Goal: Task Accomplishment & Management: Manage account settings

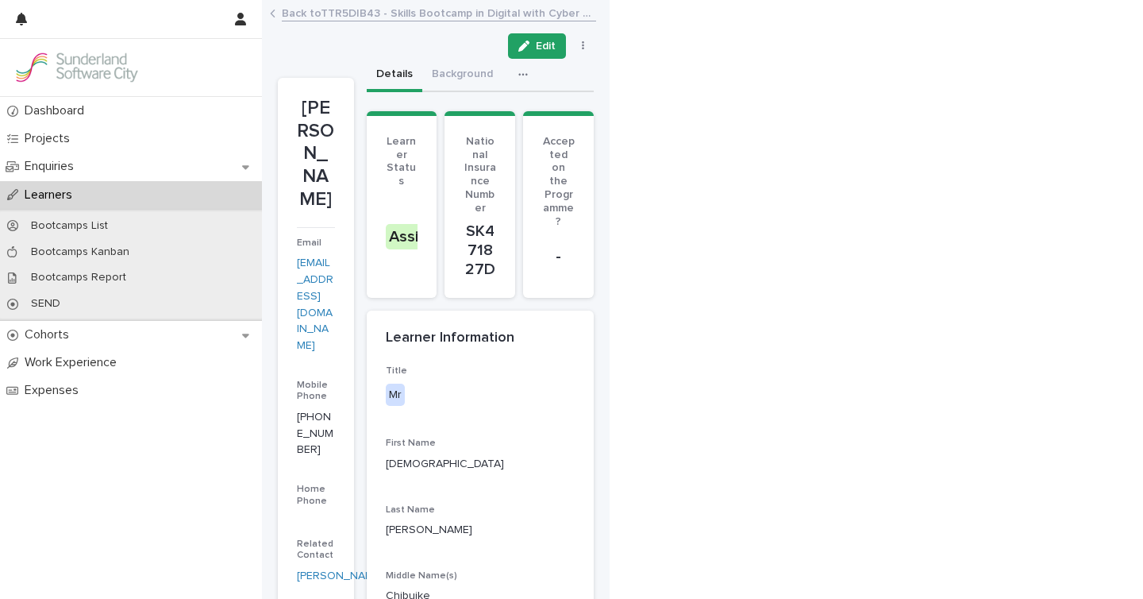
click at [53, 190] on p "Learners" at bounding box center [51, 194] width 67 height 15
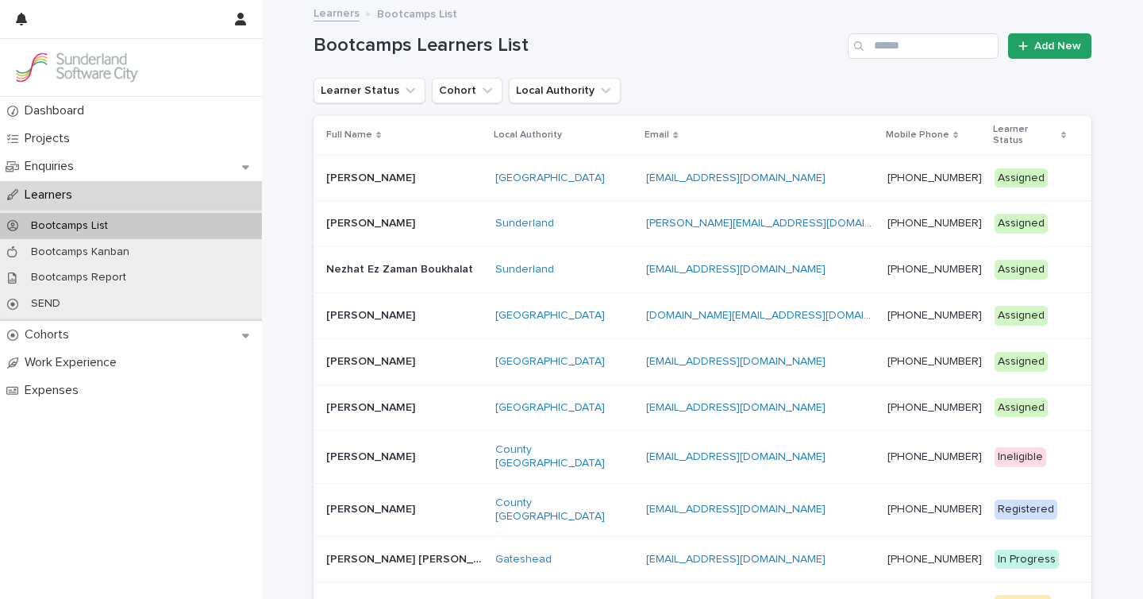
click at [616, 498] on div "County Durham" at bounding box center [564, 510] width 139 height 40
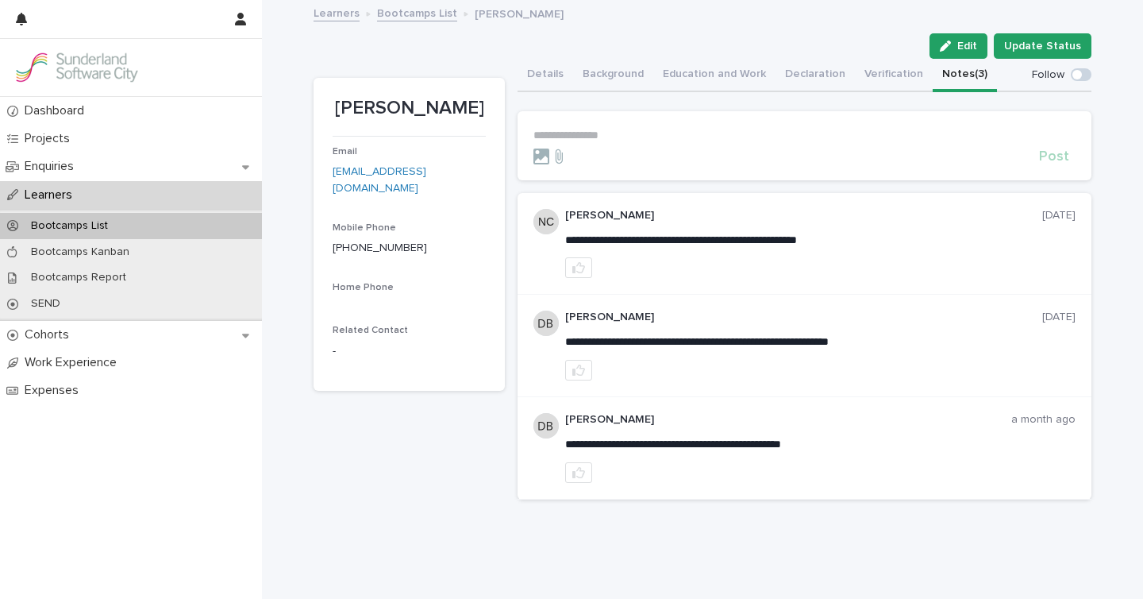
click at [955, 71] on button "Notes (3)" at bounding box center [965, 75] width 64 height 33
click at [1031, 53] on button "Update Status" at bounding box center [1043, 45] width 98 height 25
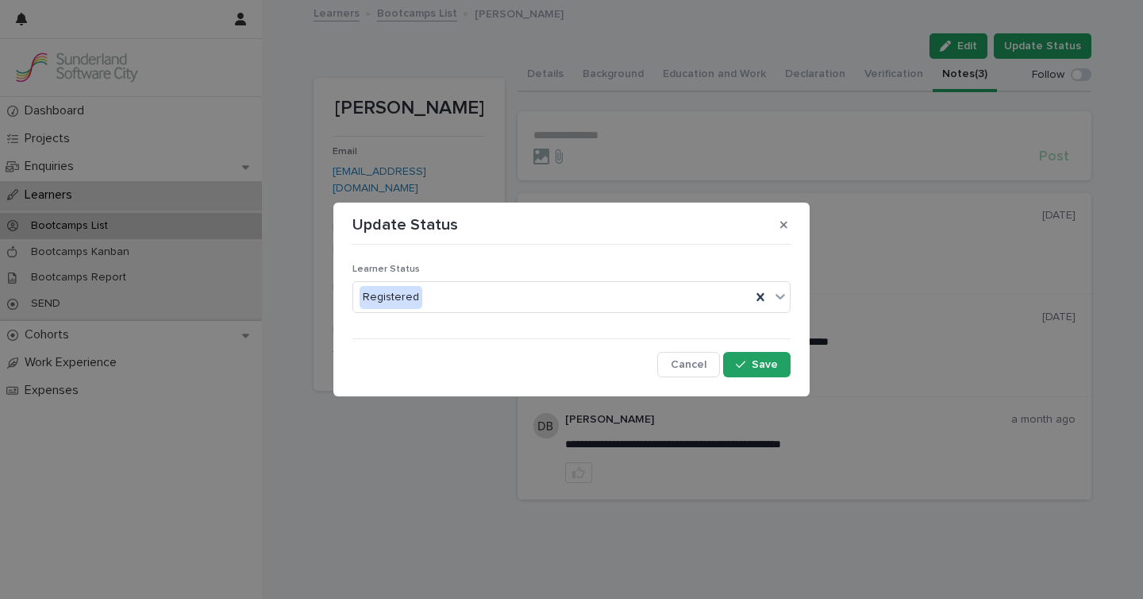
click at [431, 314] on div "Learner Status Registered" at bounding box center [571, 295] width 438 height 62
click at [460, 298] on div "Registered" at bounding box center [552, 297] width 398 height 26
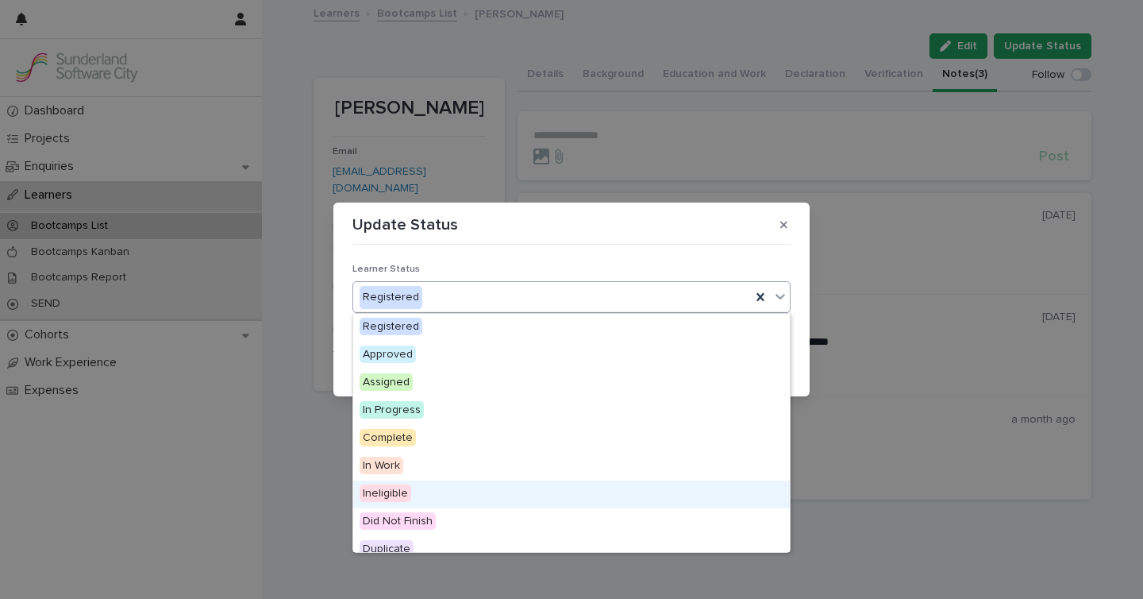
click at [384, 495] on span "Ineligible" at bounding box center [386, 492] width 52 height 17
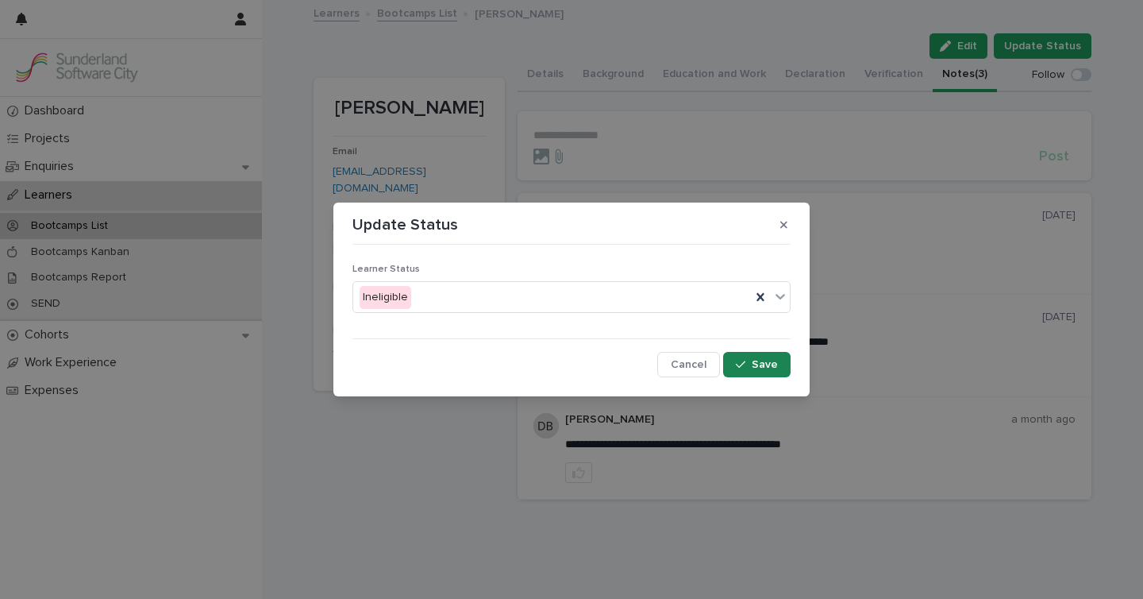
click at [786, 362] on button "Save" at bounding box center [756, 364] width 67 height 25
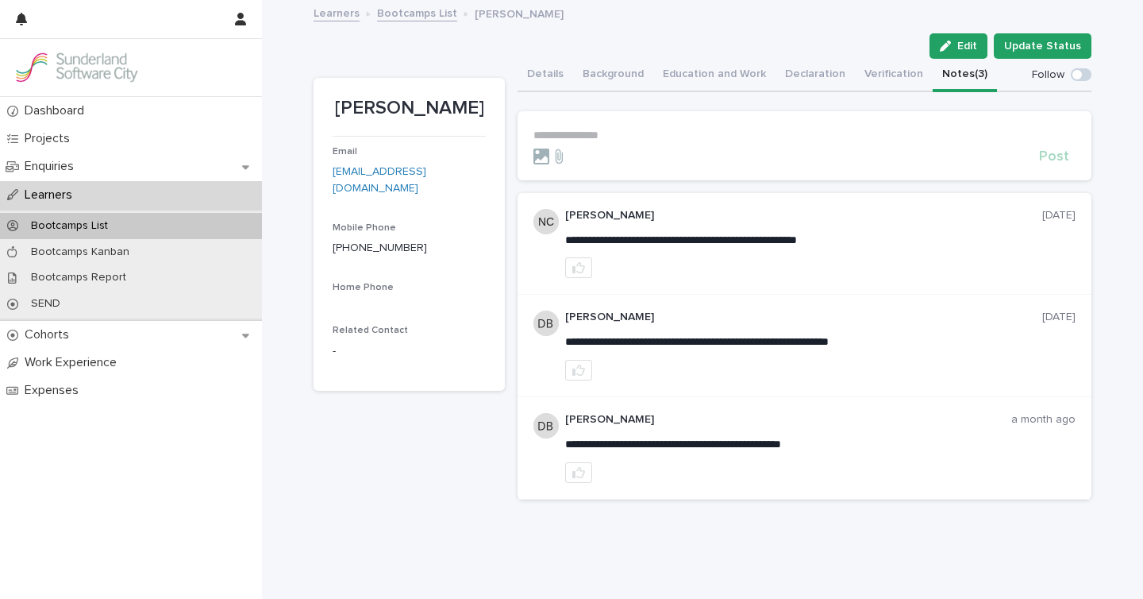
scroll to position [37, 0]
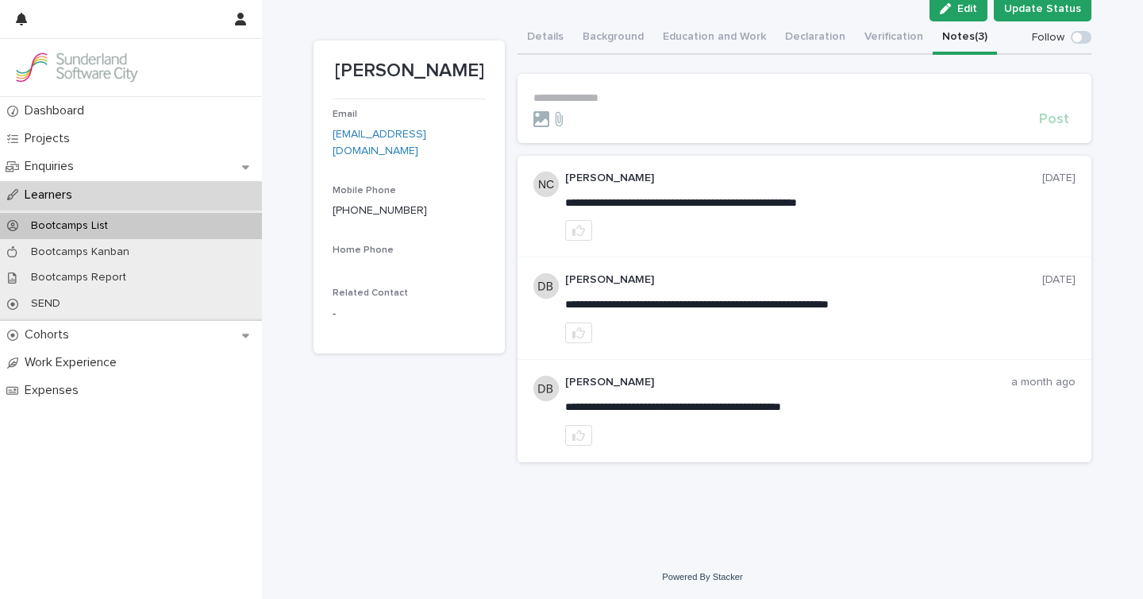
click at [583, 86] on section "**********" at bounding box center [805, 108] width 574 height 69
click at [580, 94] on p "**********" at bounding box center [804, 97] width 542 height 13
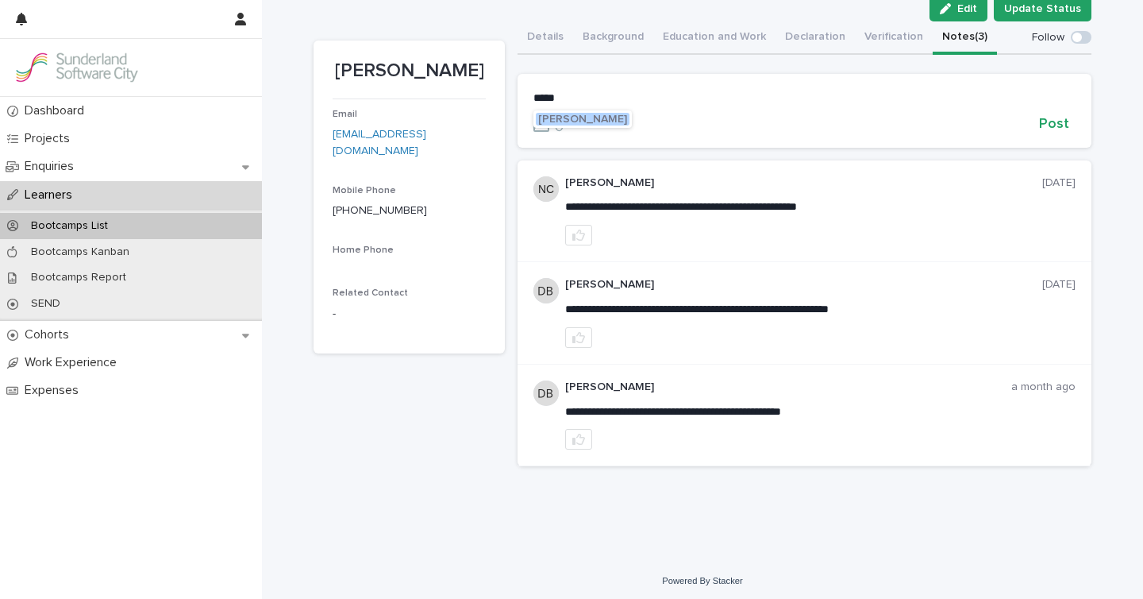
click at [598, 120] on span "Neil Crabtree" at bounding box center [582, 119] width 89 height 11
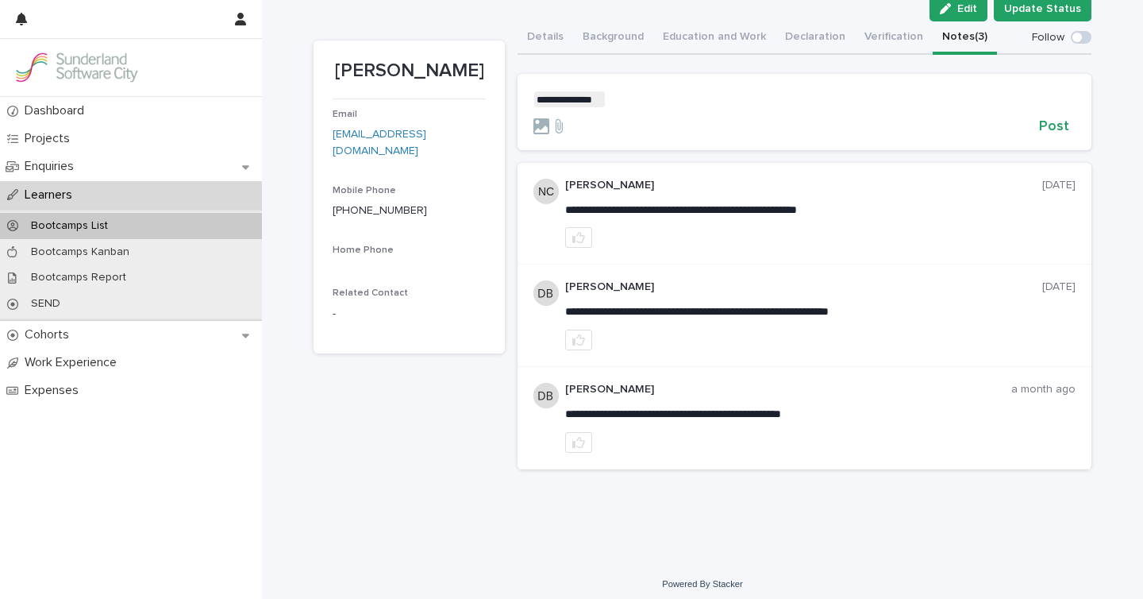
scroll to position [39, 0]
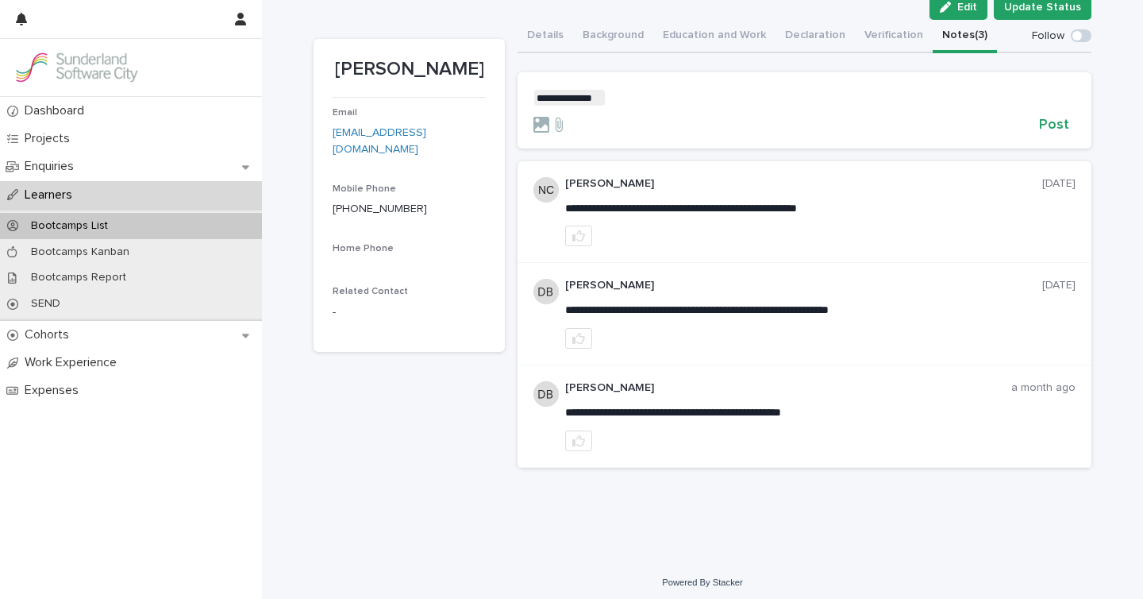
click at [652, 104] on p "**********" at bounding box center [804, 98] width 542 height 16
click at [710, 98] on span "**********" at bounding box center [660, 97] width 109 height 11
click at [1051, 118] on span "Post" at bounding box center [1054, 124] width 30 height 14
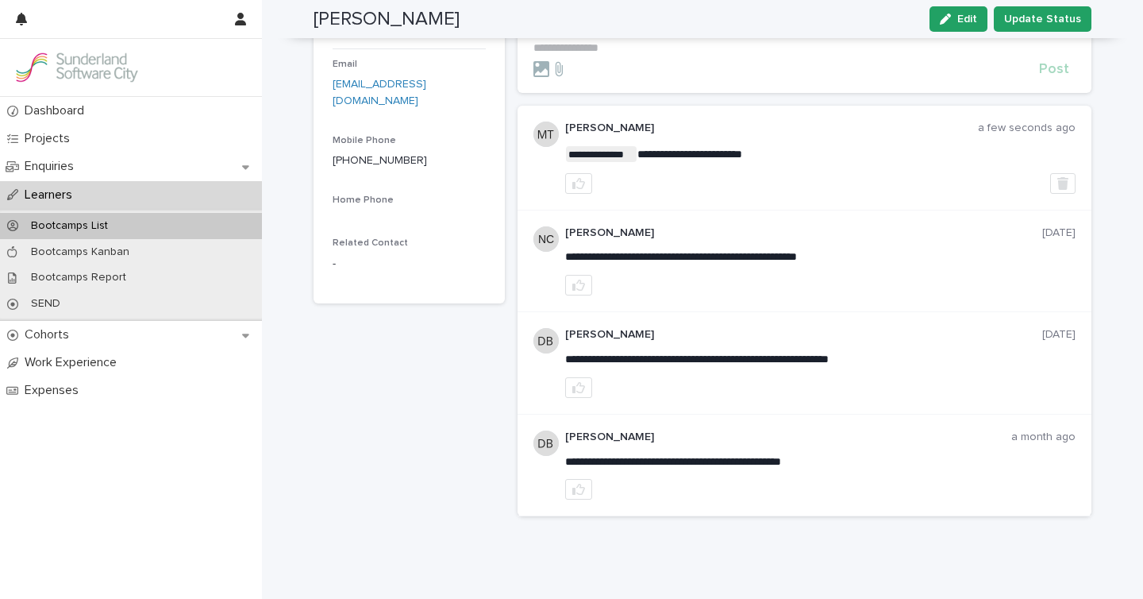
scroll to position [0, 0]
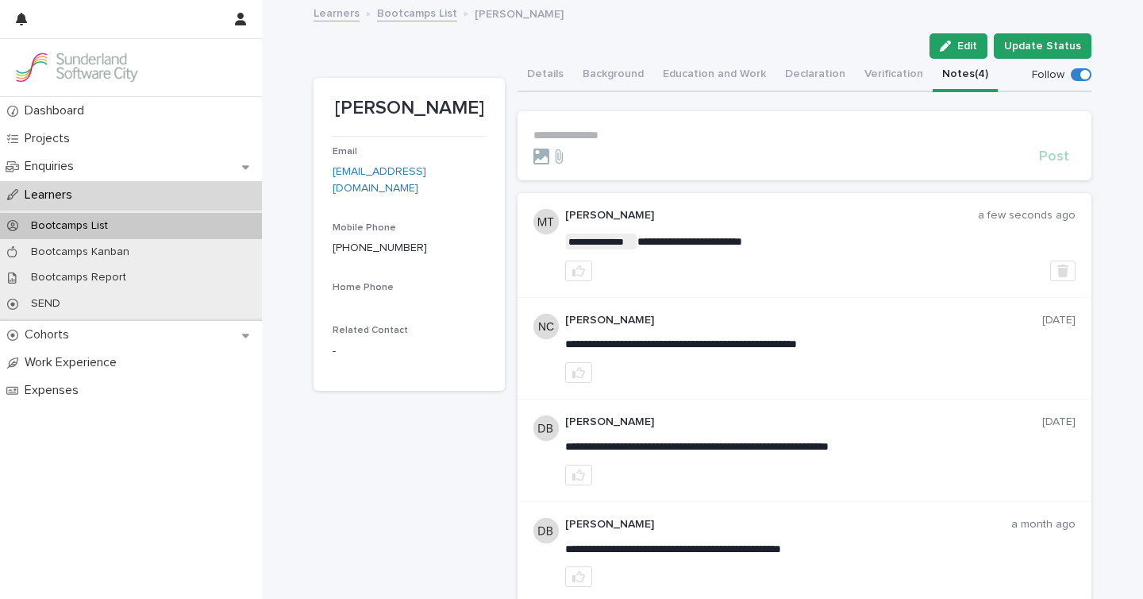
click at [430, 12] on link "Bootcamps List" at bounding box center [417, 12] width 80 height 18
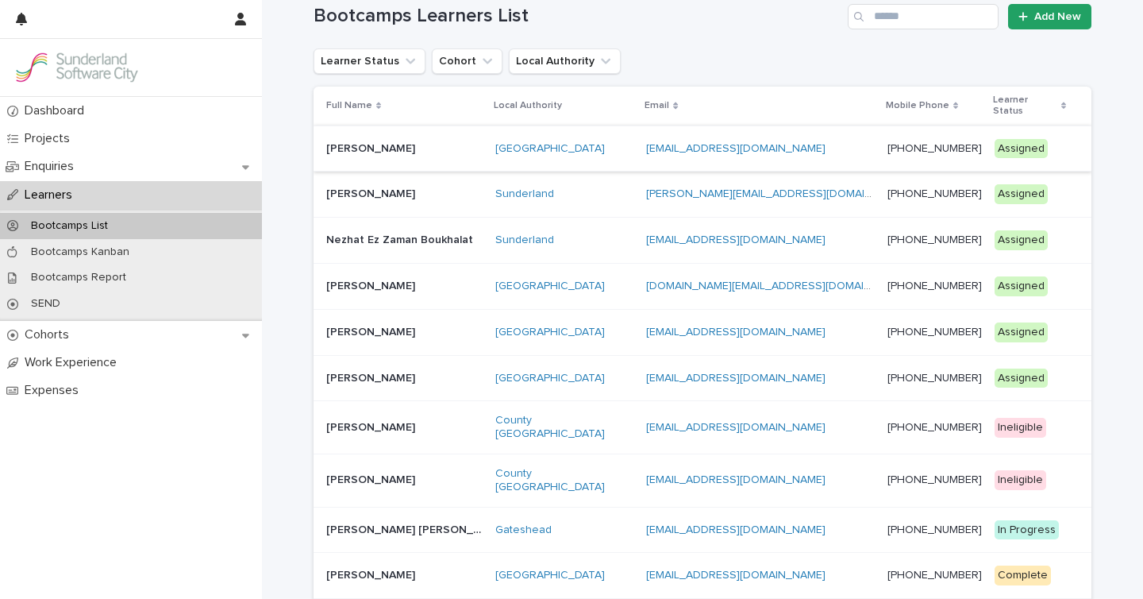
scroll to position [28, 0]
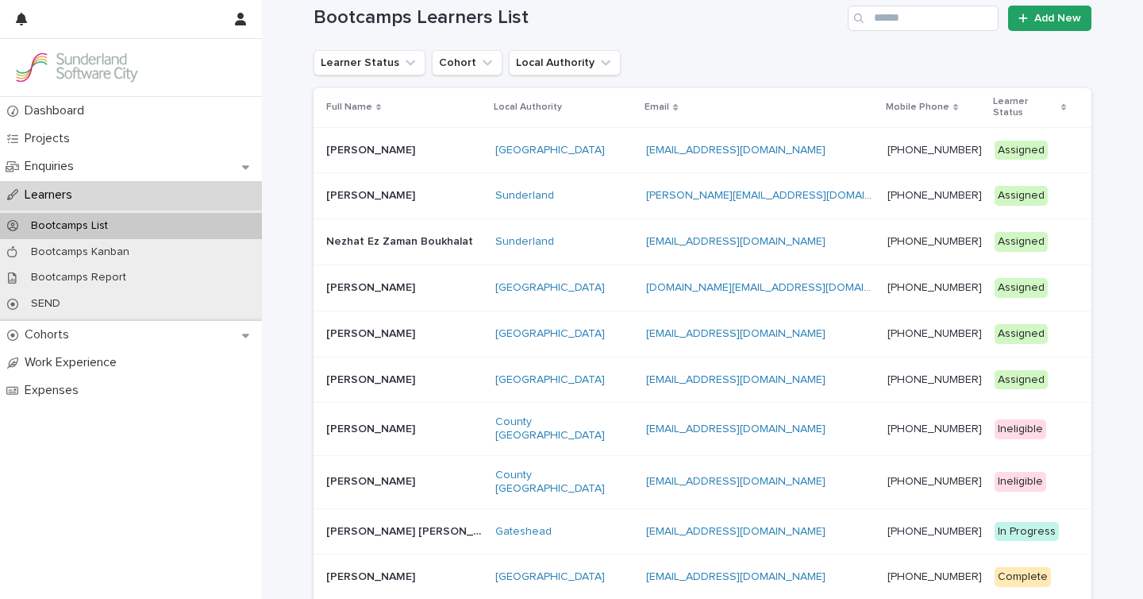
click at [402, 327] on p at bounding box center [404, 333] width 156 height 13
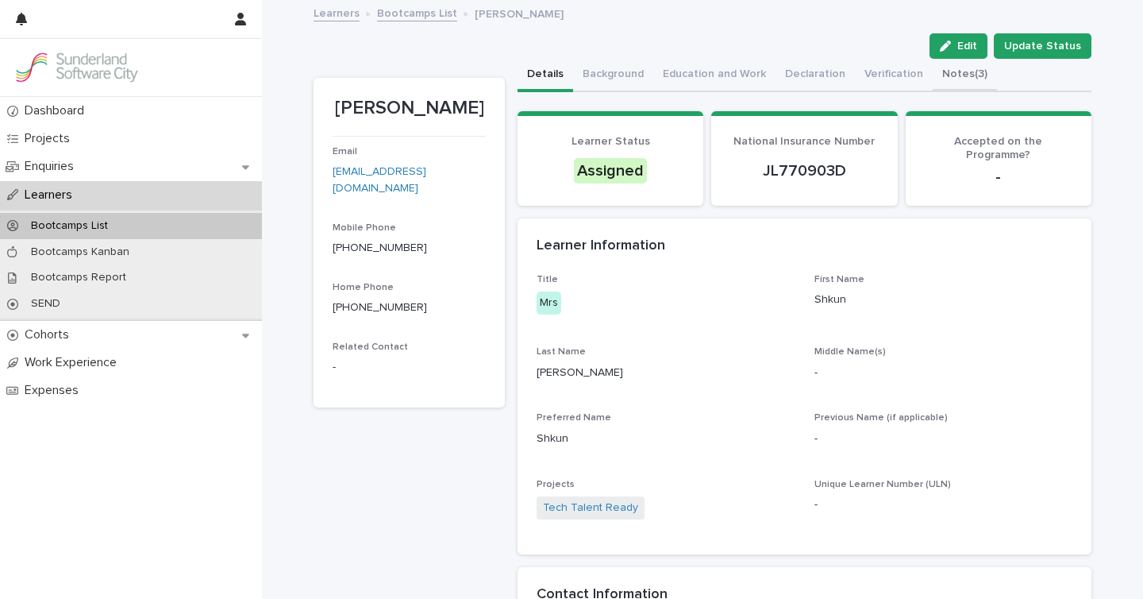
click at [968, 79] on button "Notes (3)" at bounding box center [965, 75] width 64 height 33
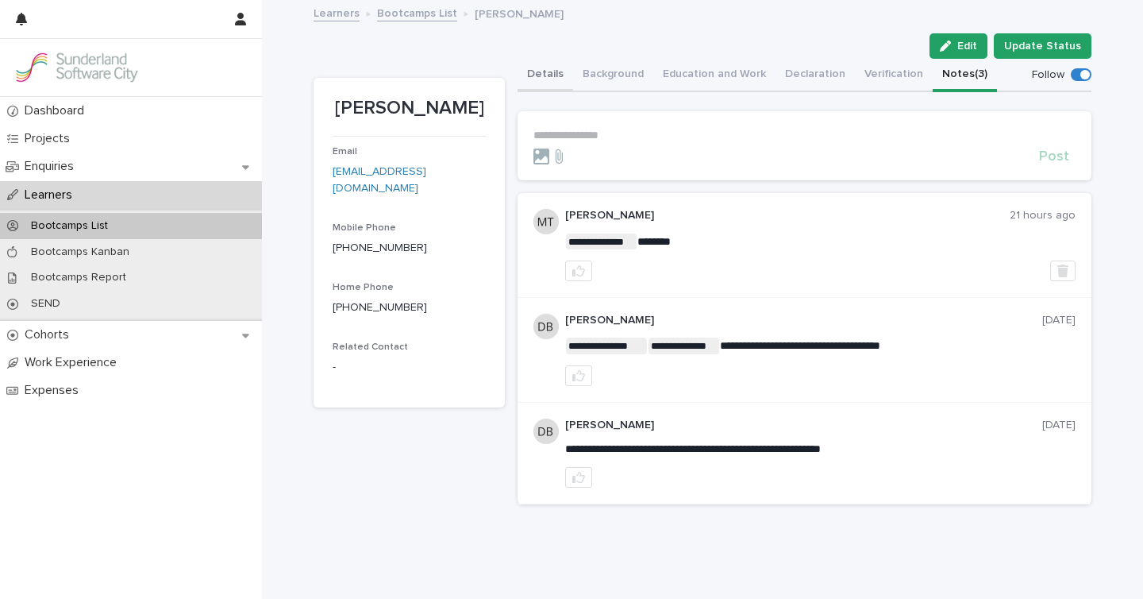
click at [552, 71] on button "Details" at bounding box center [546, 75] width 56 height 33
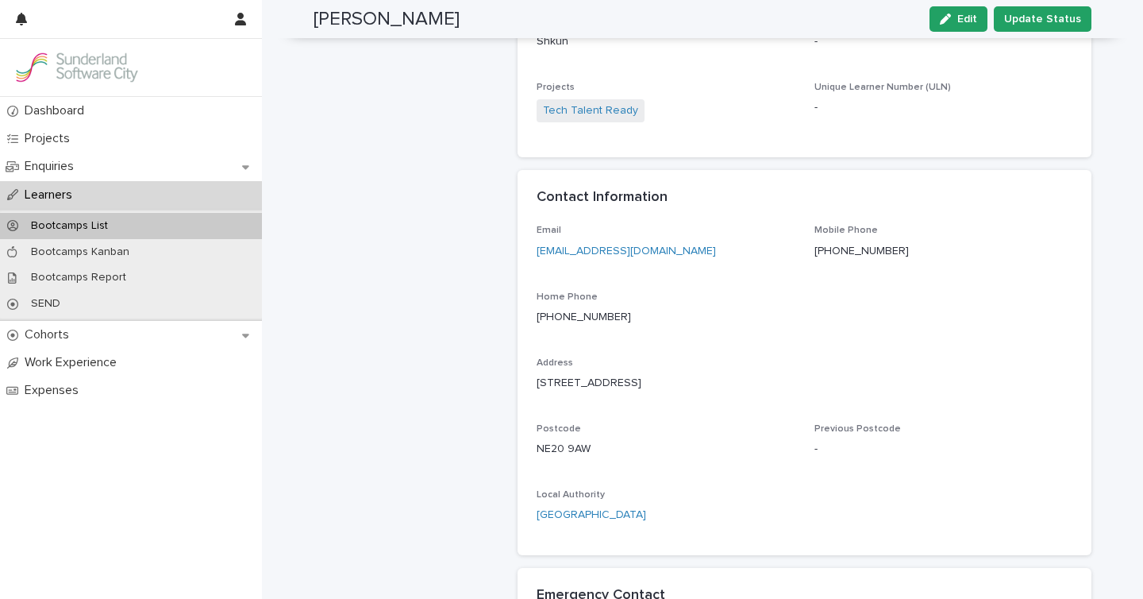
scroll to position [394, 0]
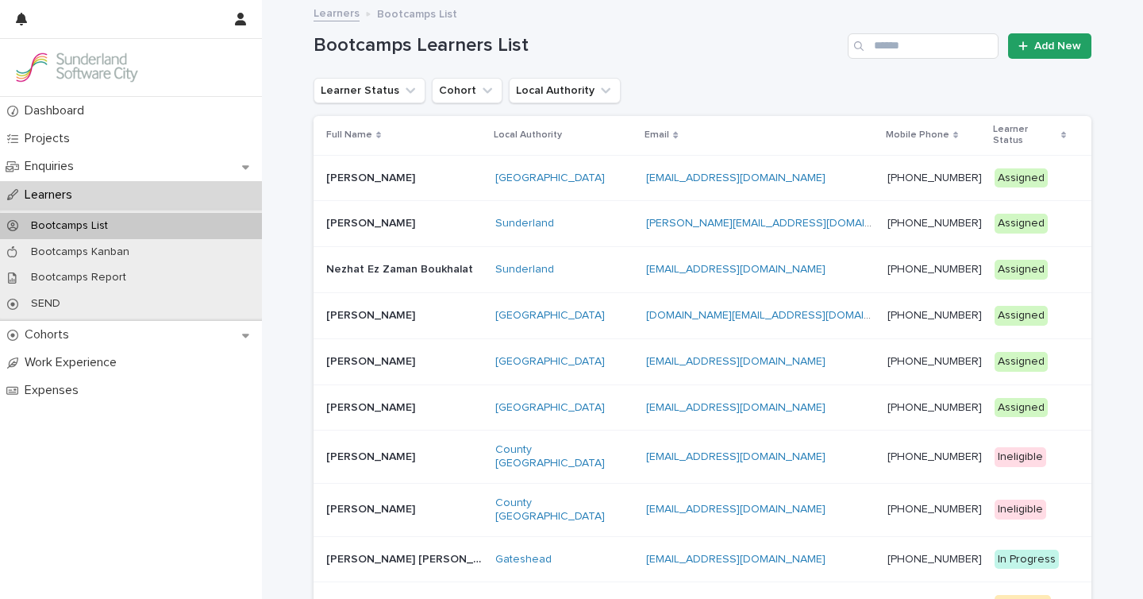
click at [448, 309] on p at bounding box center [404, 315] width 156 height 13
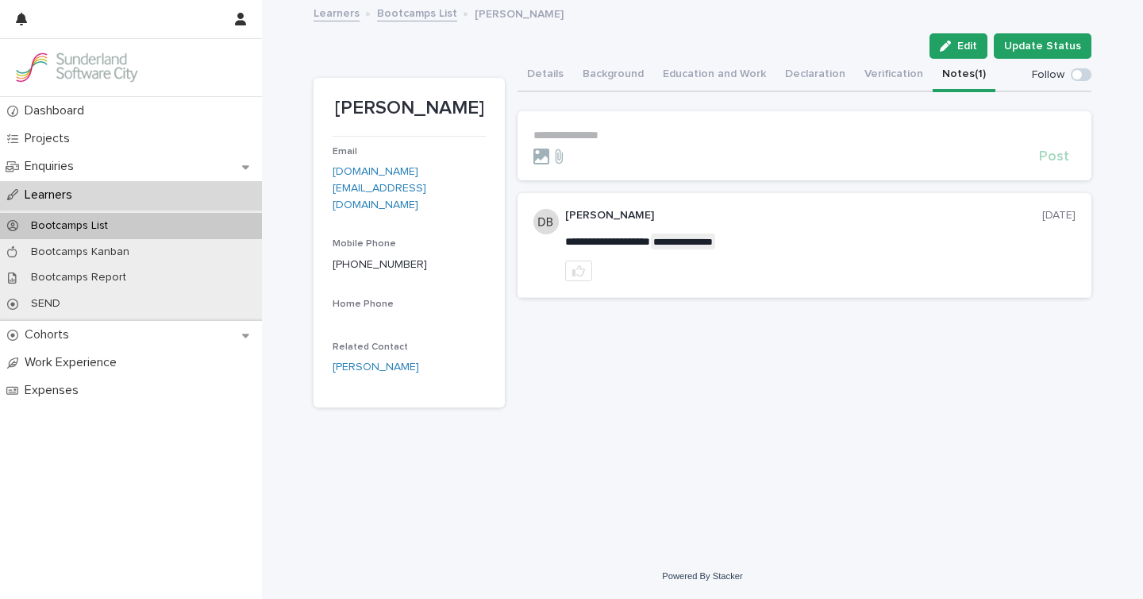
click at [948, 78] on button "Notes (1)" at bounding box center [964, 75] width 63 height 33
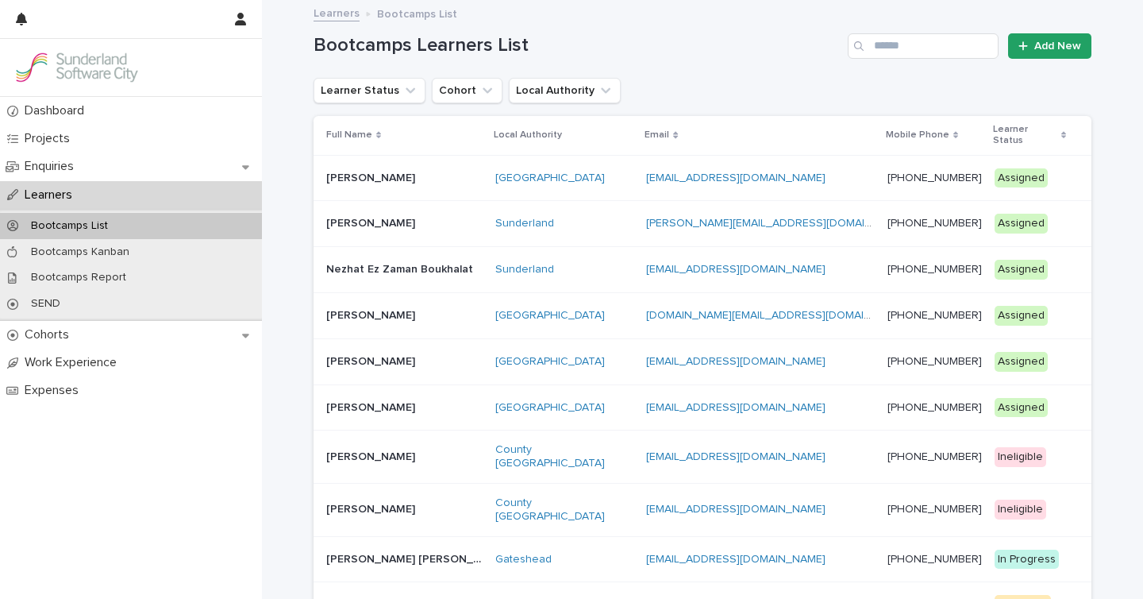
click at [445, 165] on div "Callum Curley Callum Curley" at bounding box center [404, 178] width 156 height 26
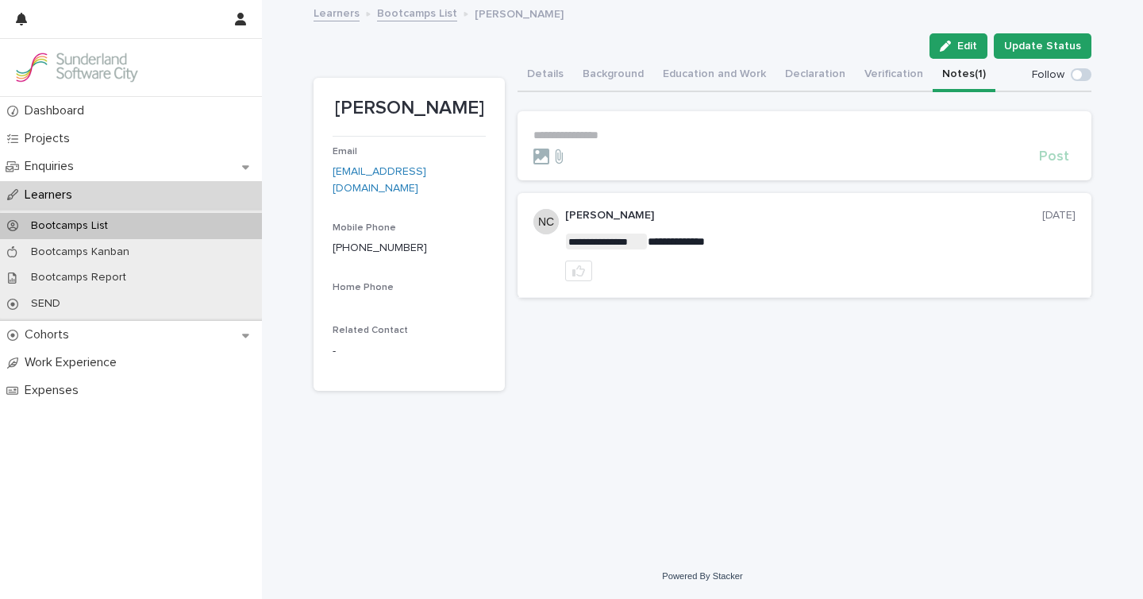
click at [950, 73] on button "Notes (1)" at bounding box center [964, 75] width 63 height 33
click at [414, 6] on link "Bootcamps List" at bounding box center [417, 12] width 80 height 18
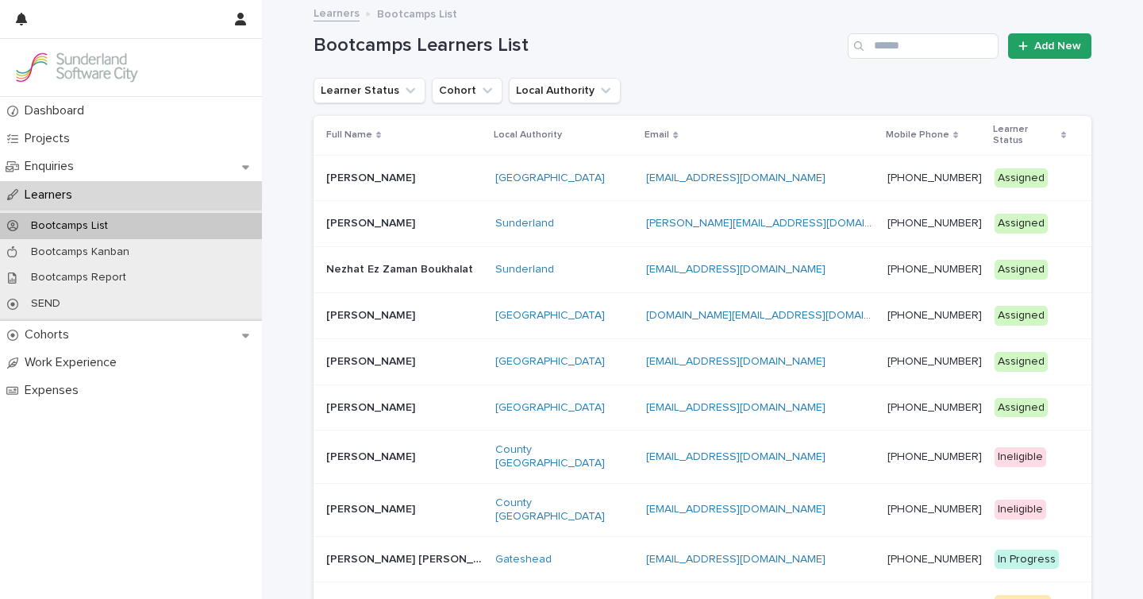
click at [443, 217] on p at bounding box center [404, 223] width 156 height 13
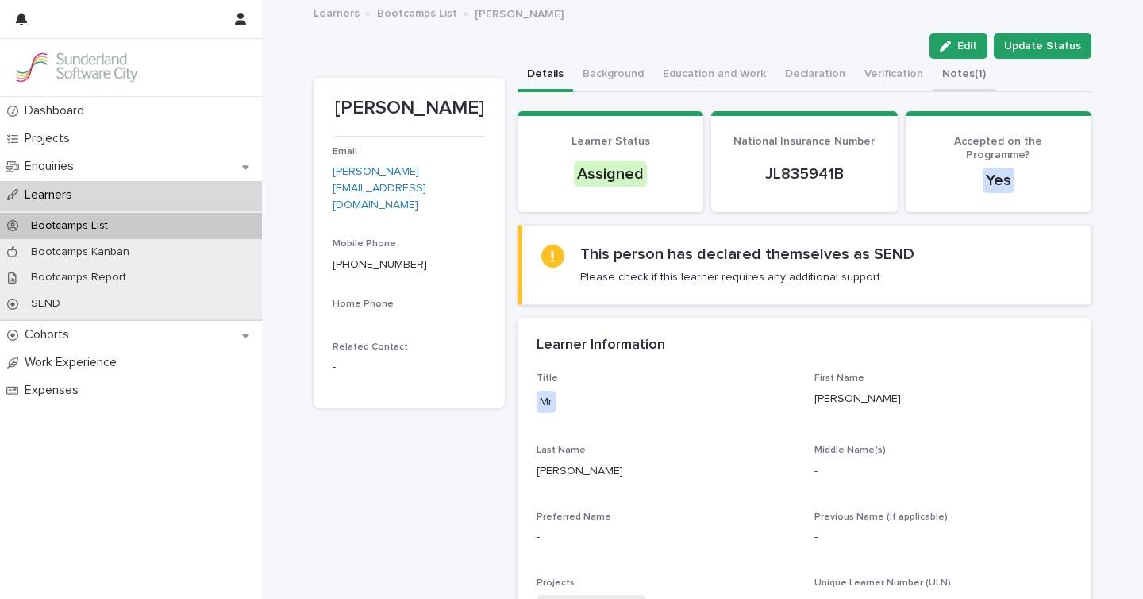
click at [957, 73] on button "Notes (1)" at bounding box center [964, 75] width 63 height 33
